Goal: Task Accomplishment & Management: Manage account settings

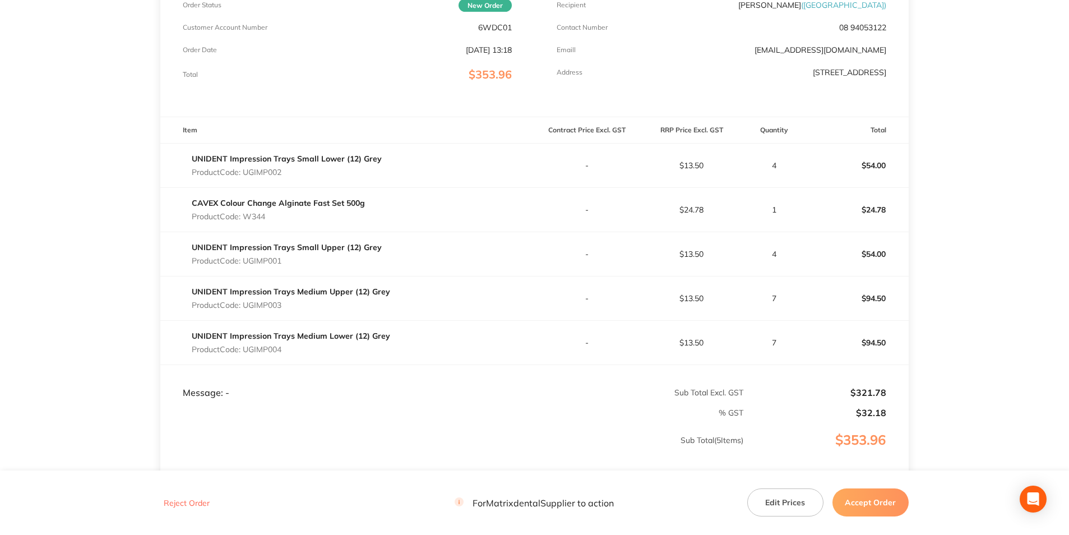
scroll to position [224, 0]
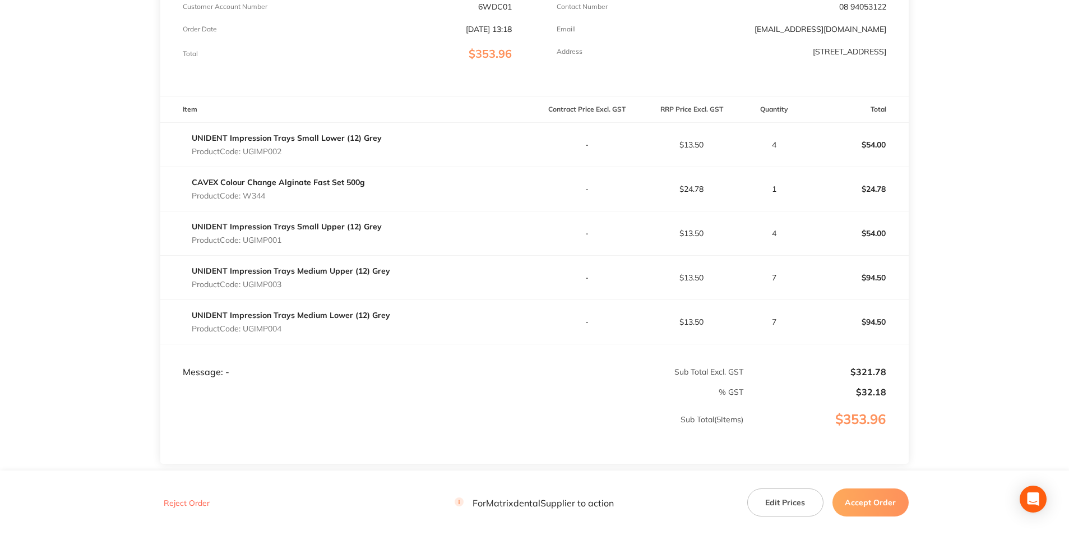
click at [784, 495] on button "Edit Prices" at bounding box center [785, 502] width 76 height 28
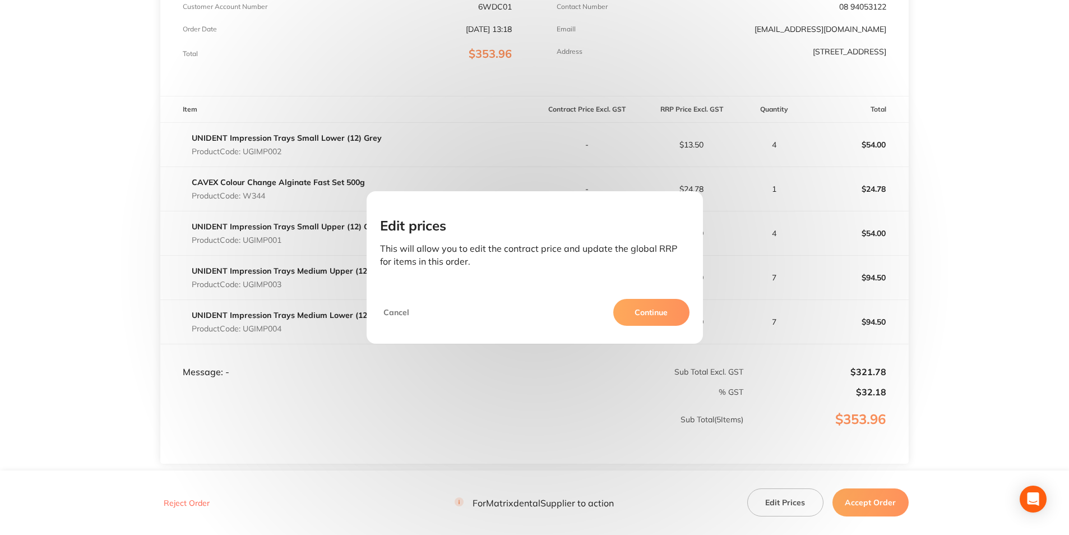
click at [654, 308] on button "Continue" at bounding box center [651, 312] width 76 height 27
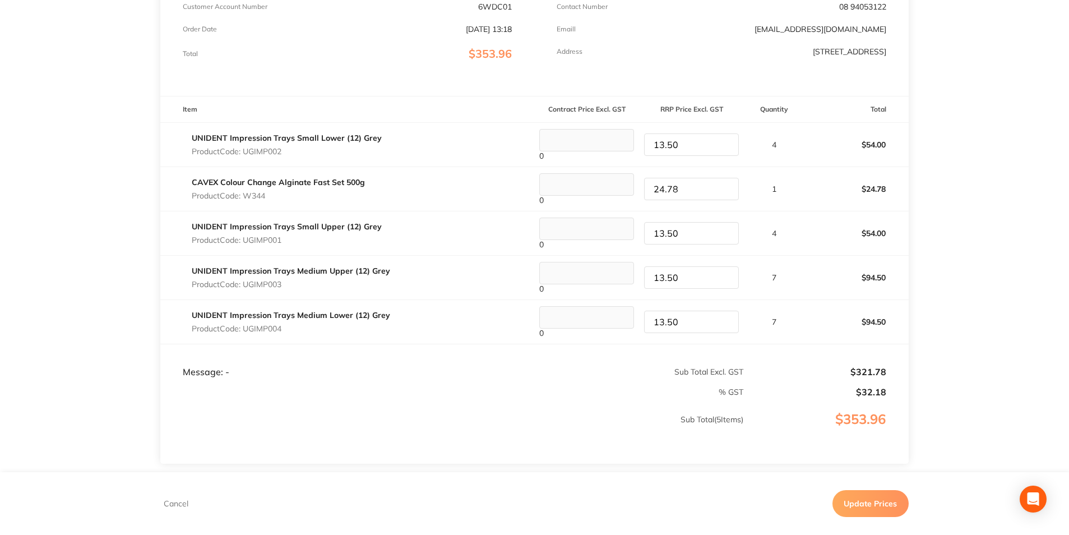
click at [633, 191] on tr "CAVEX Colour Change Alginate Fast Set 500g Product Code: W344 0 24.78 1 $24.78" at bounding box center [534, 188] width 748 height 44
type input "25.48"
click at [876, 501] on button "Update Prices" at bounding box center [870, 503] width 76 height 27
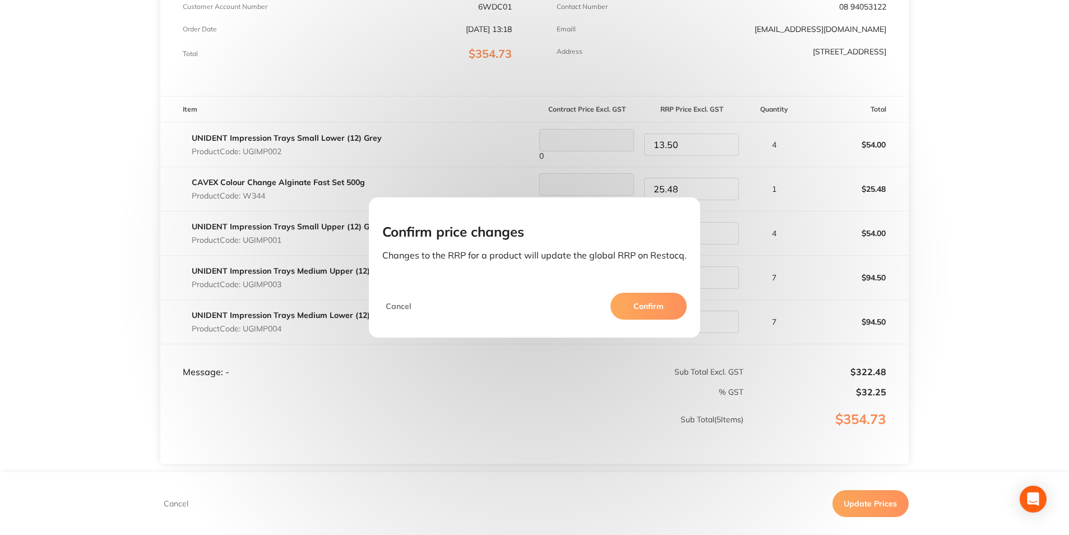
click at [650, 307] on button "Confirm" at bounding box center [648, 306] width 76 height 27
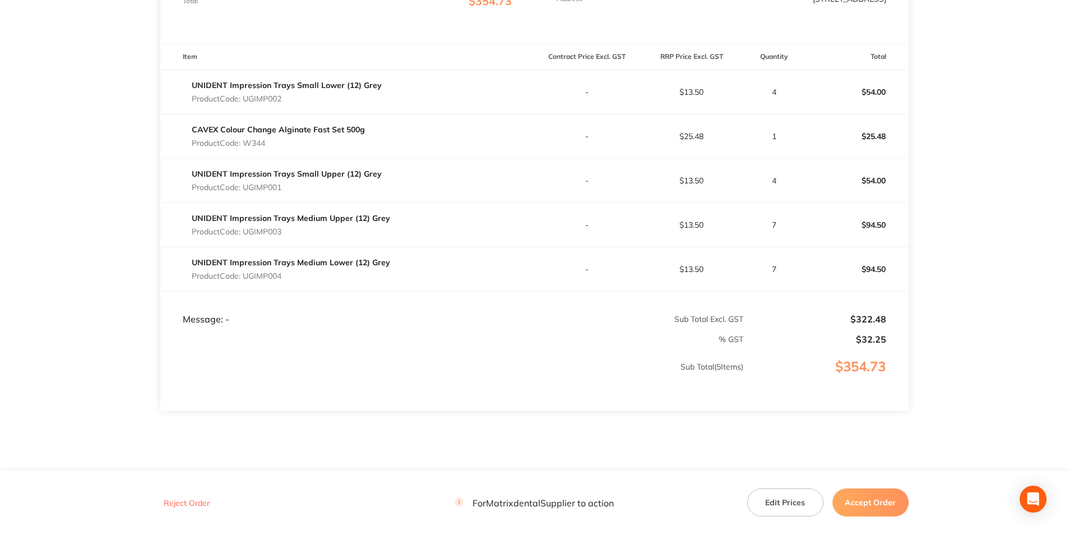
scroll to position [280, 0]
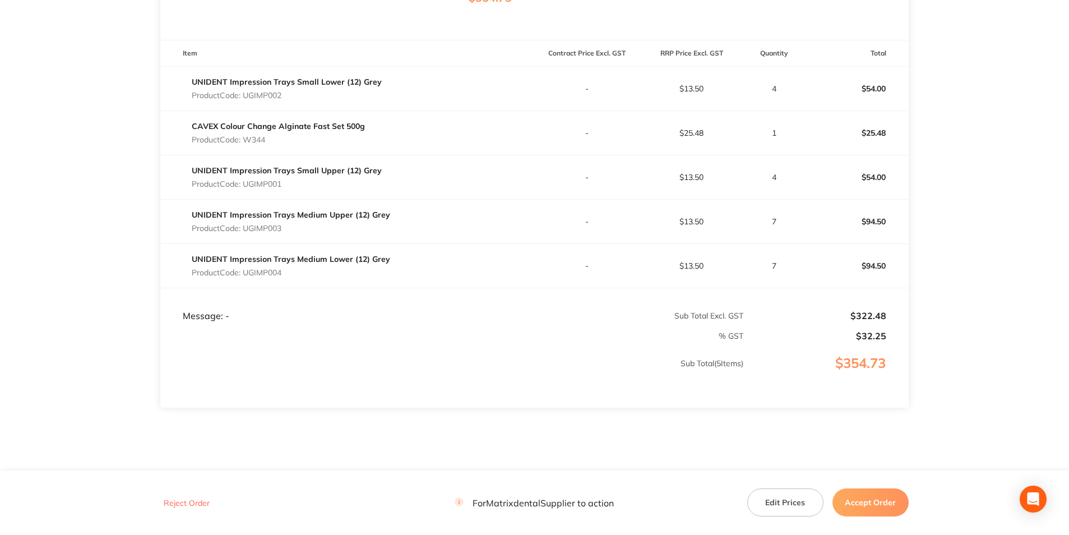
click at [875, 507] on button "Accept Order" at bounding box center [870, 502] width 76 height 28
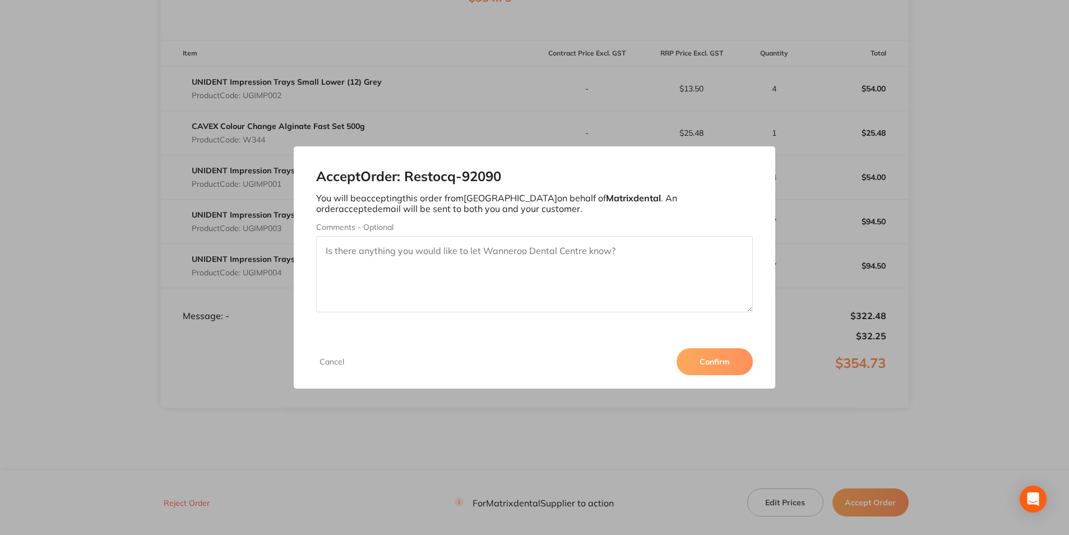
click at [428, 265] on textarea "Comments - Optional" at bounding box center [534, 274] width 436 height 76
click at [351, 252] on textarea "Thankyou" at bounding box center [534, 274] width 436 height 76
click at [374, 251] on textarea "Thank you" at bounding box center [534, 274] width 436 height 76
type textarea "Thank you."
click at [702, 355] on button "Confirm" at bounding box center [715, 361] width 76 height 27
